Goal: Book appointment/travel/reservation

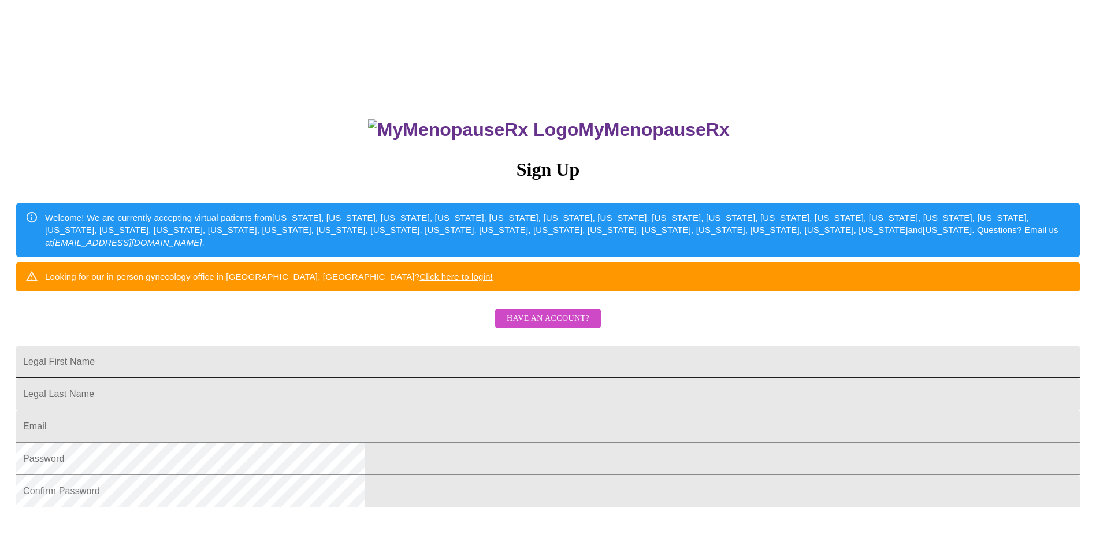
scroll to position [197, 0]
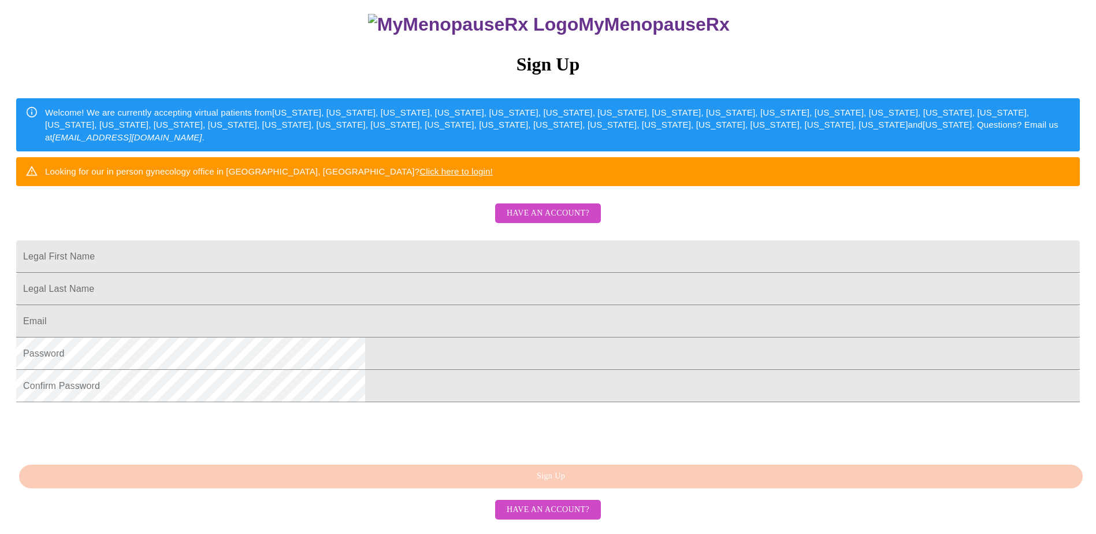
click at [548, 517] on span "Have an account?" at bounding box center [548, 510] width 83 height 14
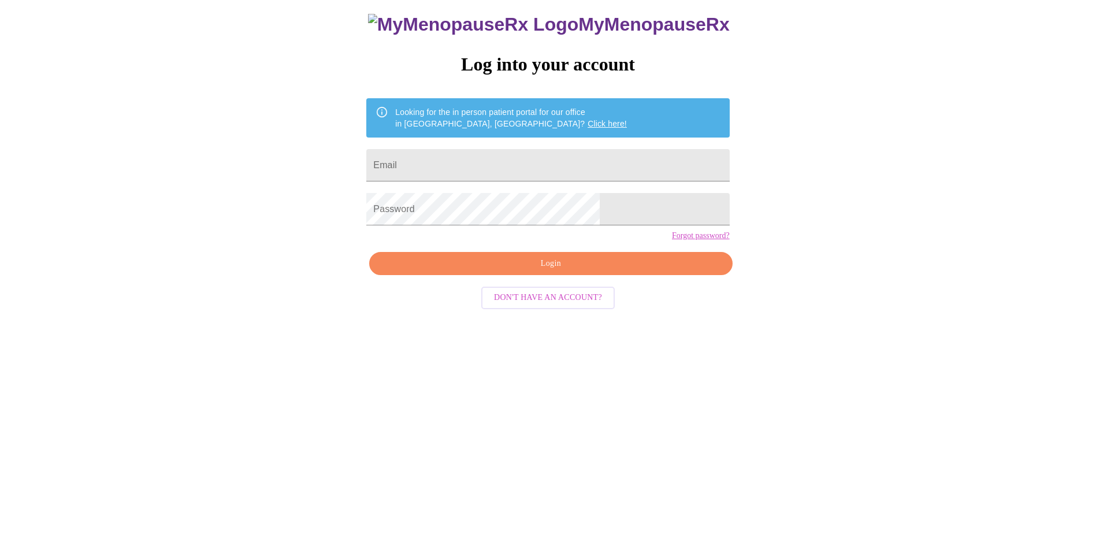
scroll to position [12, 0]
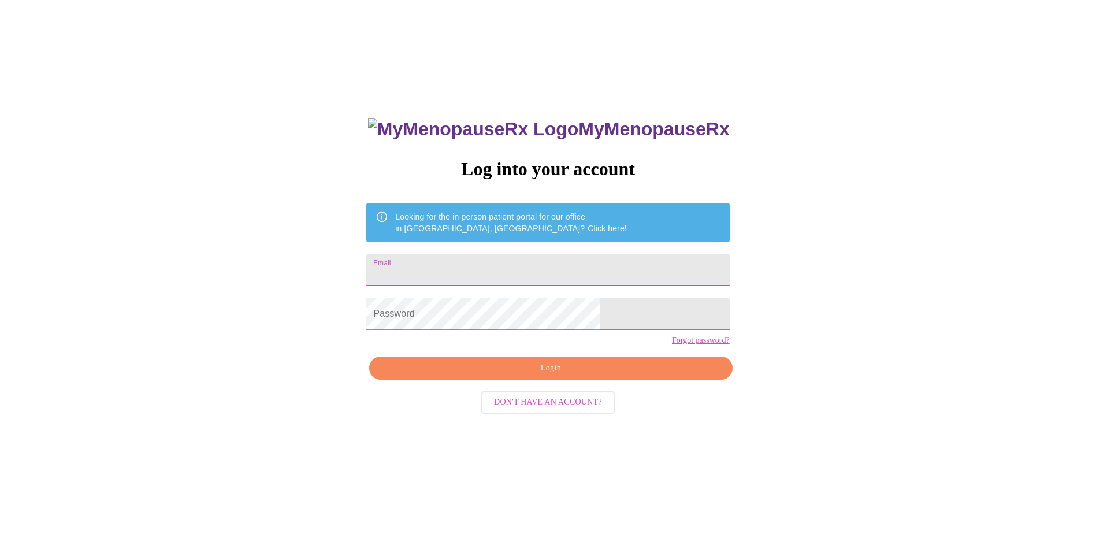
click at [531, 265] on input "Email" at bounding box center [547, 270] width 363 height 32
type input "[PERSON_NAME][EMAIL_ADDRESS][PERSON_NAME][DOMAIN_NAME]"
click at [604, 375] on span "Login" at bounding box center [550, 368] width 336 height 14
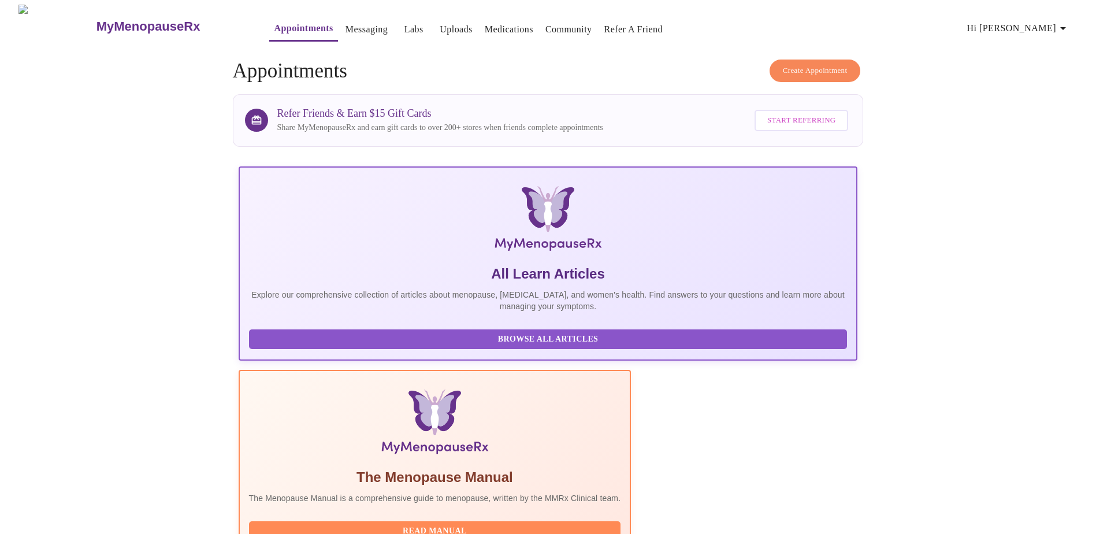
click at [1040, 20] on span "Hi [PERSON_NAME]" at bounding box center [1018, 28] width 103 height 16
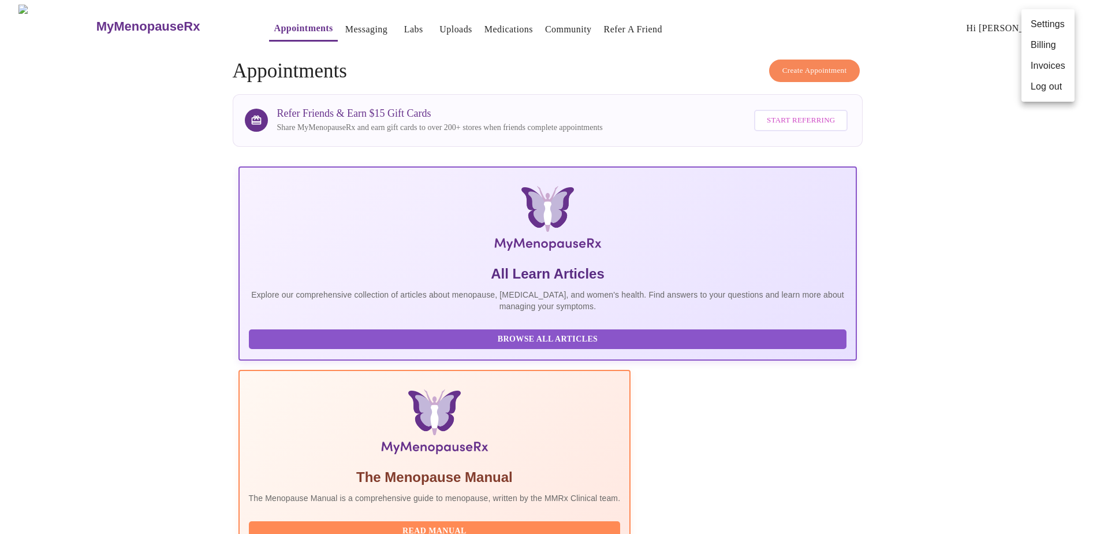
click at [279, 23] on div at bounding box center [552, 267] width 1104 height 534
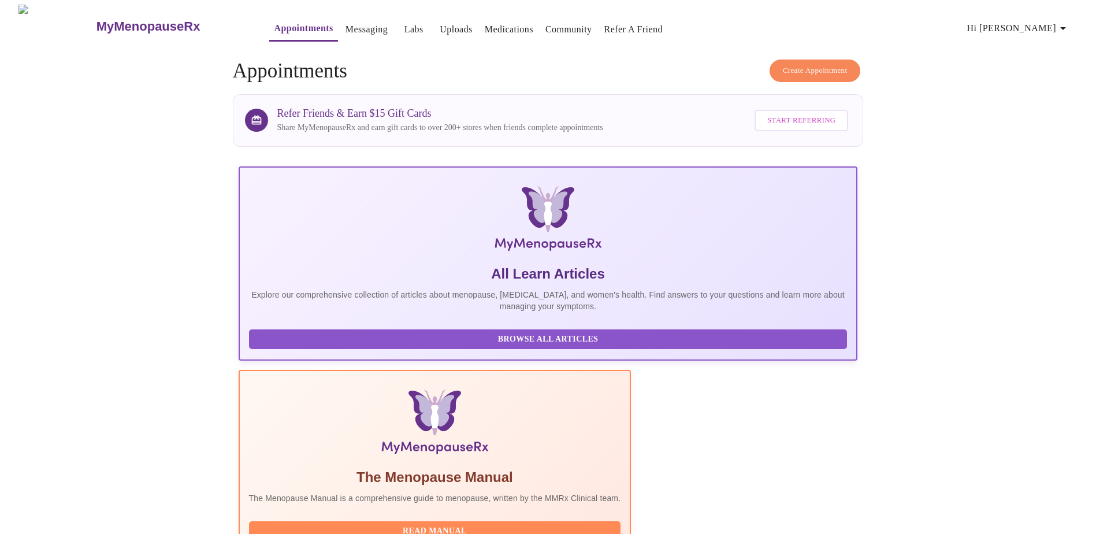
scroll to position [99, 0]
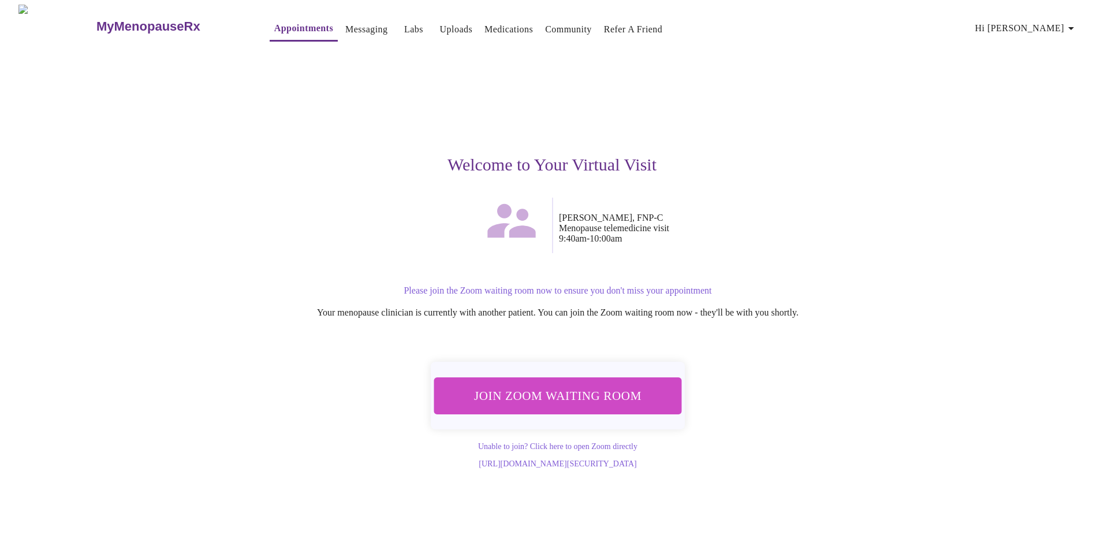
click at [560, 385] on span "Join Zoom Waiting Room" at bounding box center [558, 395] width 221 height 21
